Goal: Entertainment & Leisure: Consume media (video, audio)

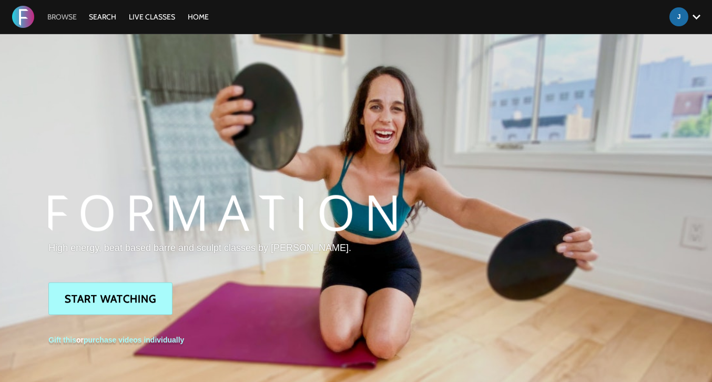
click at [54, 16] on link "Browse" at bounding box center [62, 16] width 40 height 9
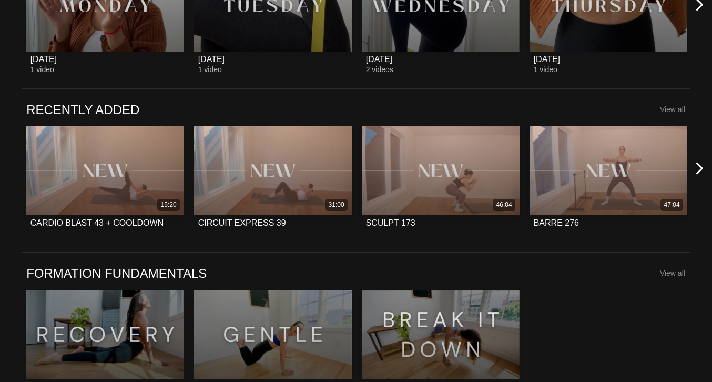
scroll to position [704, 0]
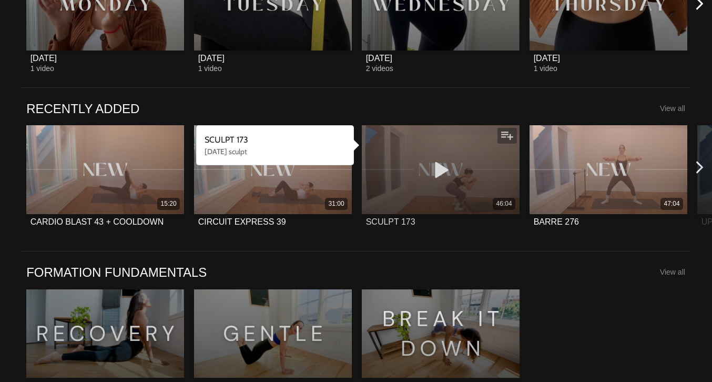
click at [442, 172] on icon at bounding box center [441, 169] width 32 height 18
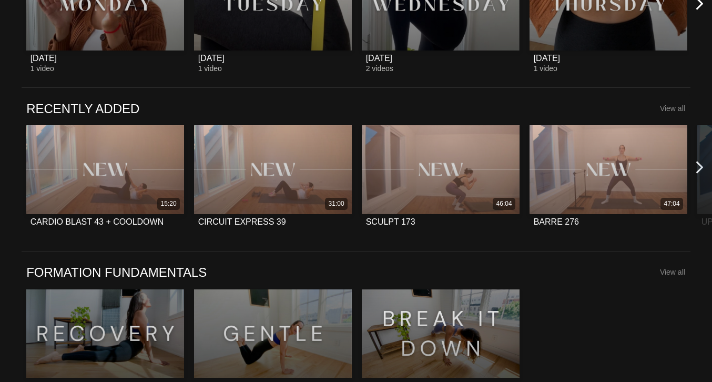
click at [697, 161] on icon at bounding box center [699, 167] width 13 height 13
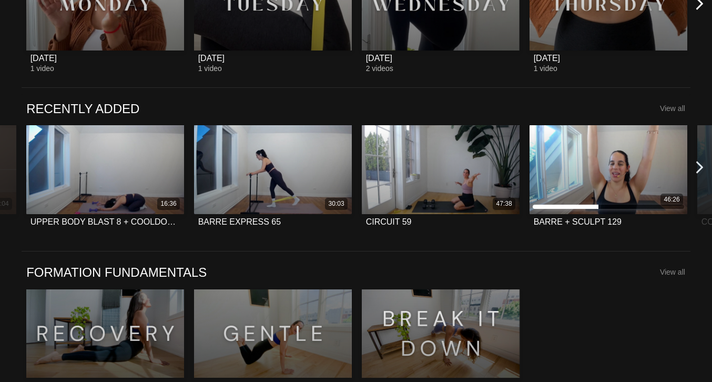
click at [697, 161] on icon at bounding box center [699, 167] width 13 height 13
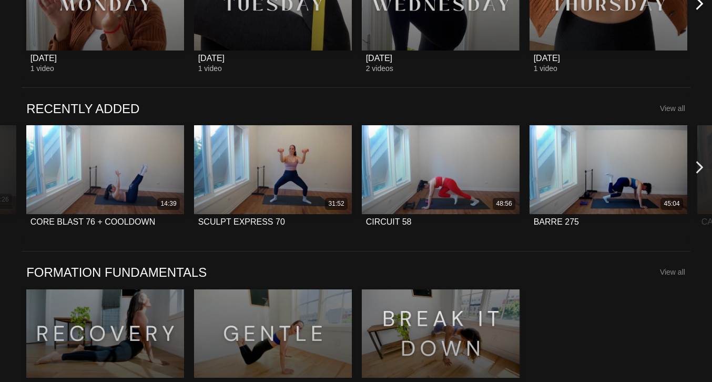
click at [697, 161] on icon at bounding box center [699, 167] width 13 height 13
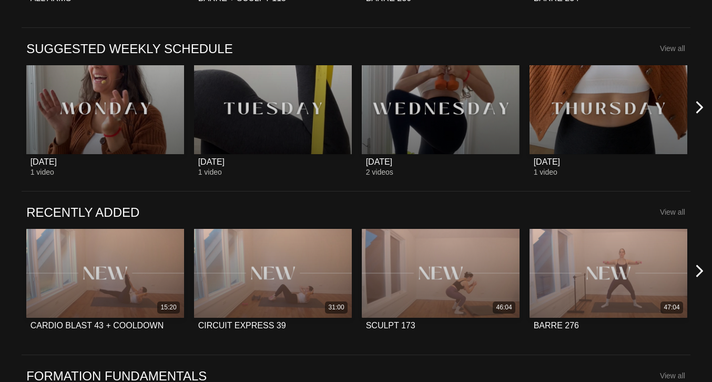
scroll to position [606, 0]
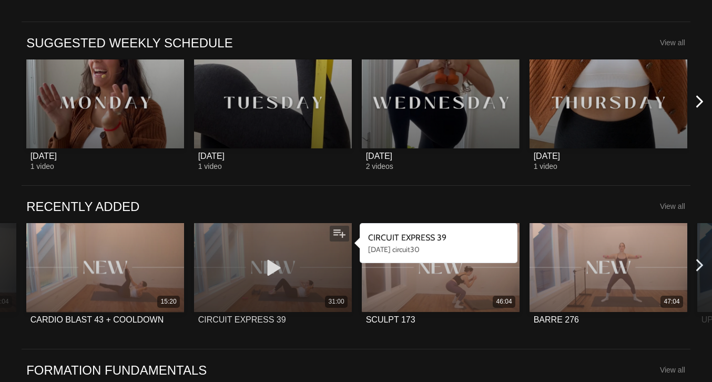
click at [274, 264] on icon at bounding box center [273, 267] width 32 height 18
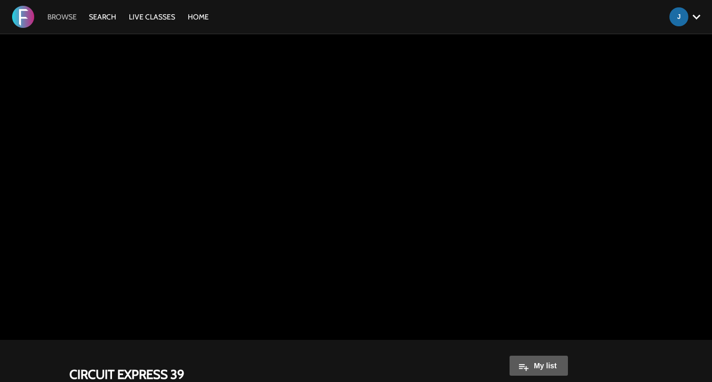
click at [71, 17] on link "Browse" at bounding box center [62, 16] width 40 height 9
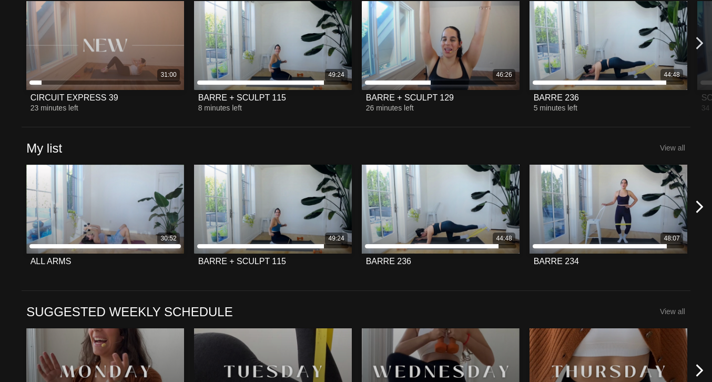
scroll to position [358, 0]
